Goal: Task Accomplishment & Management: Use online tool/utility

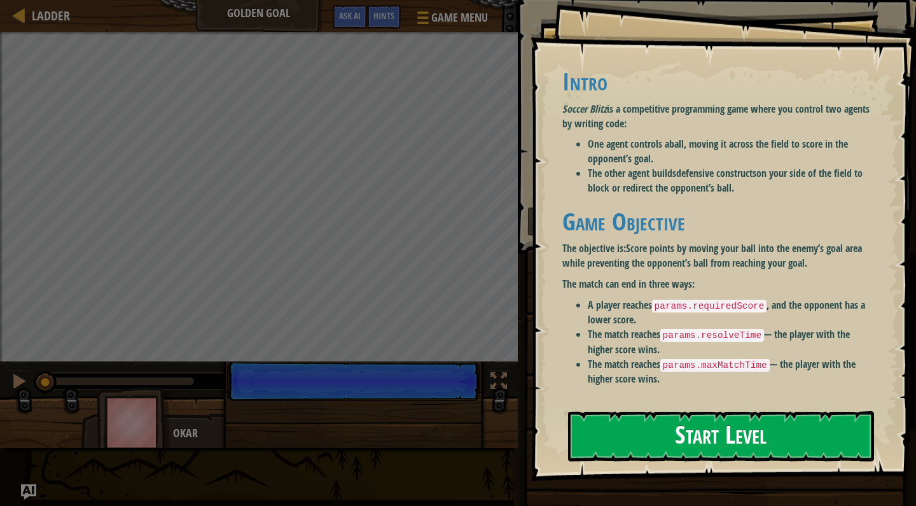
click at [616, 439] on button "Start Level" at bounding box center [721, 436] width 306 height 50
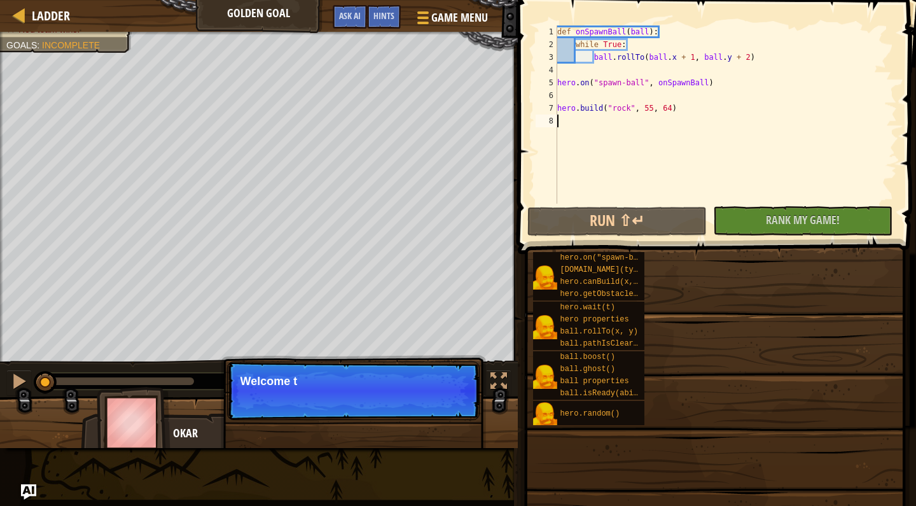
scroll to position [6, 0]
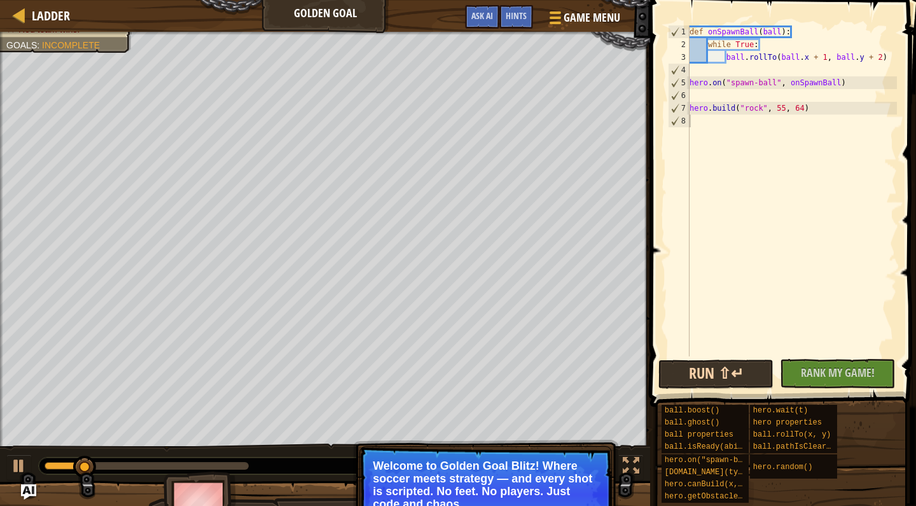
click at [733, 374] on button "Run ⇧↵" at bounding box center [716, 373] width 115 height 29
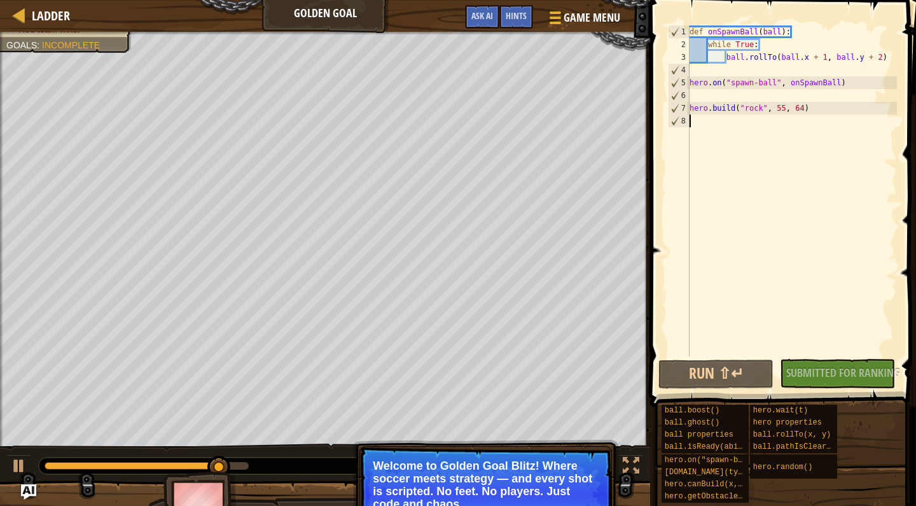
click at [845, 372] on div "No New Code to Rank Rank My Game! Submitting... Submitted for Ranking Failed to…" at bounding box center [831, 373] width 115 height 29
click at [821, 371] on div "No New Code to Rank Rank My Game! Submitting... Submitted for Ranking Failed to…" at bounding box center [831, 373] width 115 height 29
click at [730, 375] on button "Run ⇧↵" at bounding box center [716, 373] width 115 height 29
click at [814, 368] on span "Rank My Game!" at bounding box center [838, 373] width 74 height 16
click at [693, 369] on button "Run ⇧↵" at bounding box center [716, 373] width 115 height 29
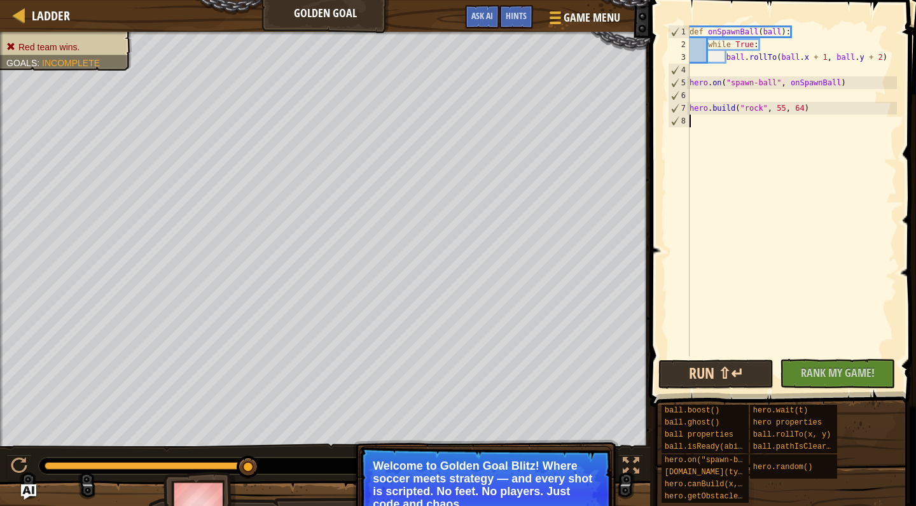
click at [685, 382] on button "Run ⇧↵" at bounding box center [716, 373] width 115 height 29
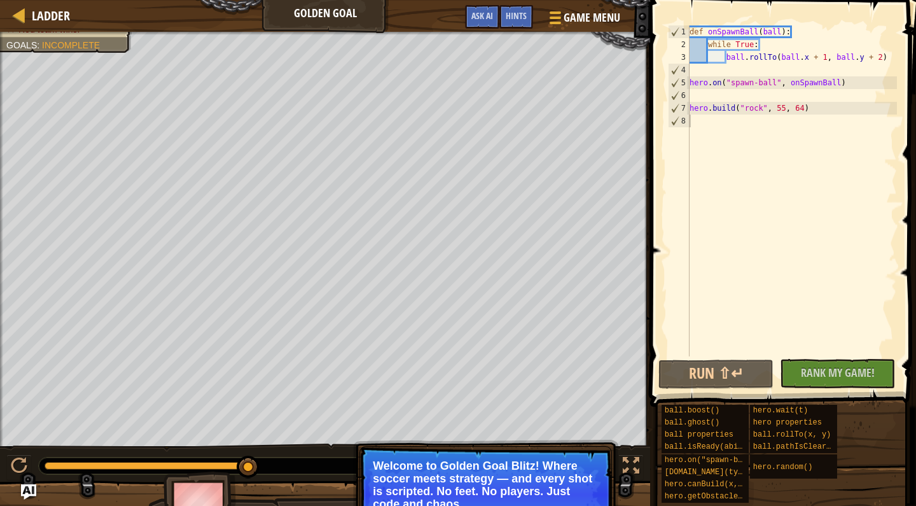
click at [55, 50] on span "Incomplete" at bounding box center [71, 45] width 58 height 10
click at [35, 12] on span "Ladder" at bounding box center [51, 15] width 38 height 17
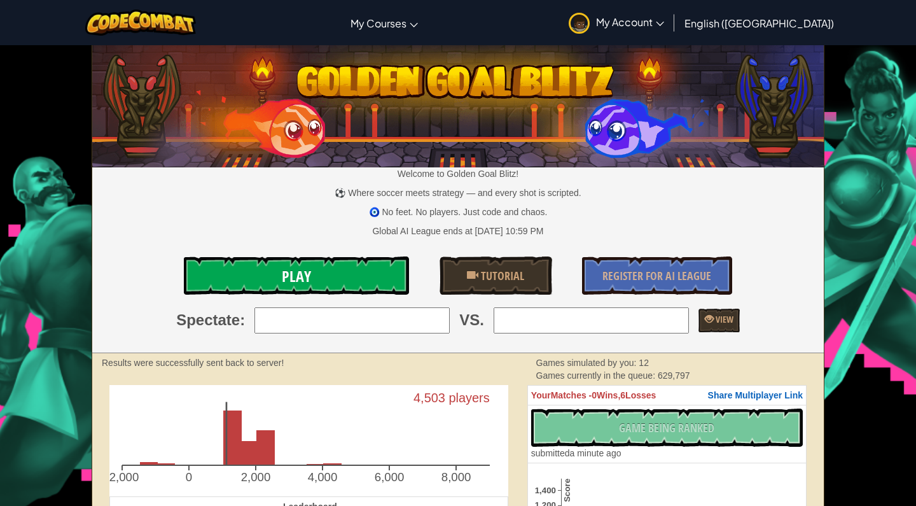
click at [377, 277] on link "Play" at bounding box center [296, 275] width 225 height 38
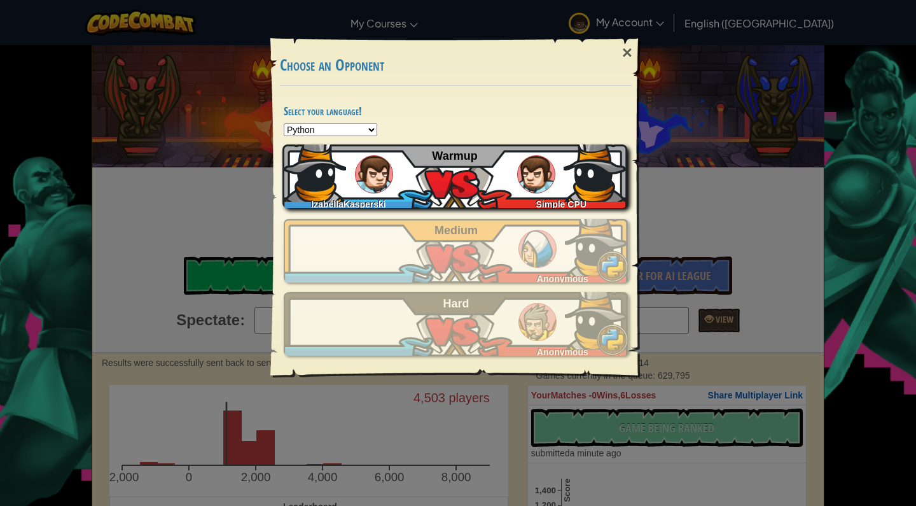
click at [417, 171] on div "IzabellaKasperski Simple CPU Warmup" at bounding box center [454, 176] width 345 height 64
